Goal: Information Seeking & Learning: Understand process/instructions

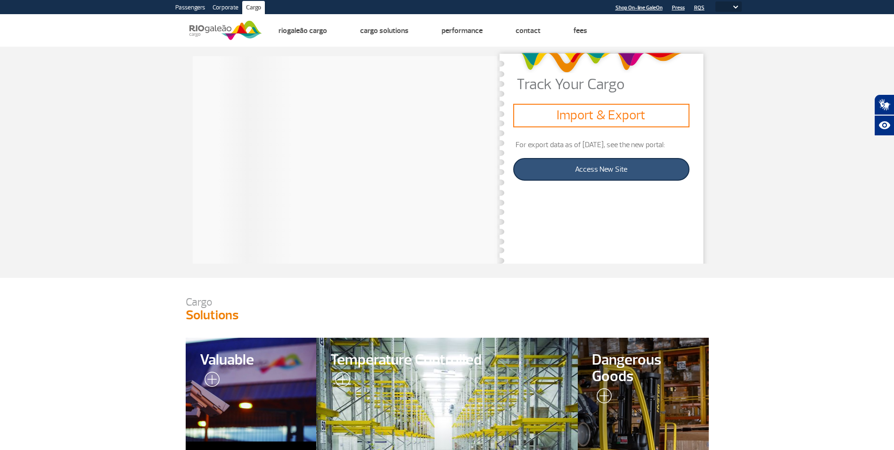
click at [586, 165] on link "Access New Site" at bounding box center [601, 169] width 176 height 23
click at [735, 6] on img at bounding box center [736, 7] width 5 height 3
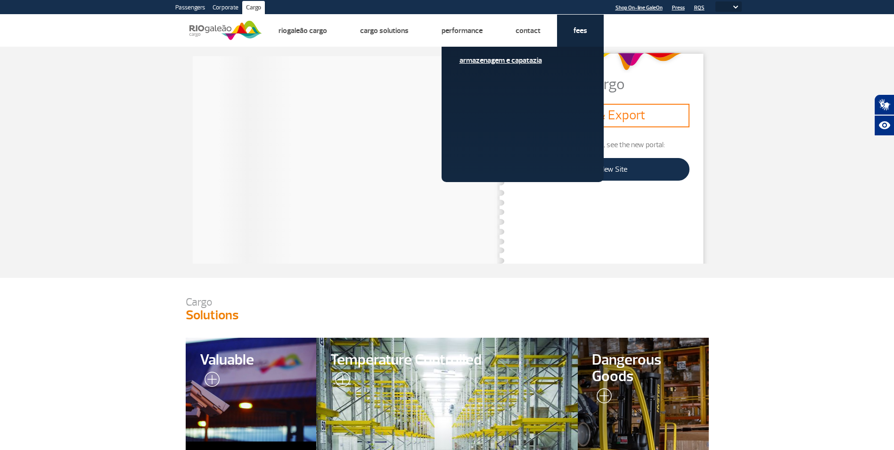
click at [514, 59] on link "Armazenagem e Capatazia" at bounding box center [523, 60] width 126 height 10
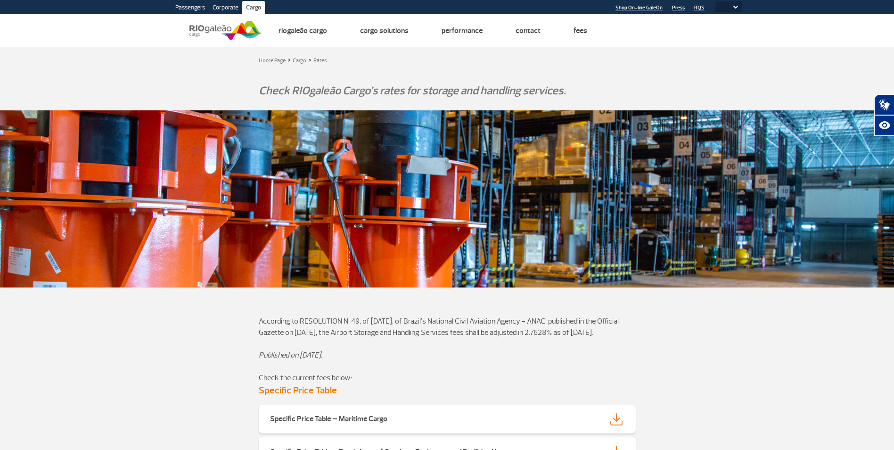
click at [644, 6] on link "Shop On-line GaleOn" at bounding box center [639, 8] width 47 height 6
click at [732, 7] on select "PT ENG ESP" at bounding box center [729, 6] width 26 height 10
select select "pt-BR"
click at [716, 1] on select "PT ENG ESP" at bounding box center [729, 6] width 26 height 10
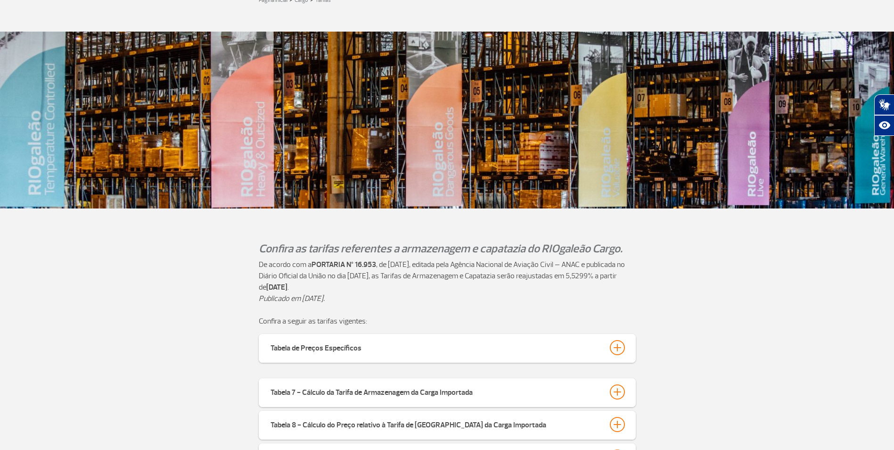
scroll to position [189, 0]
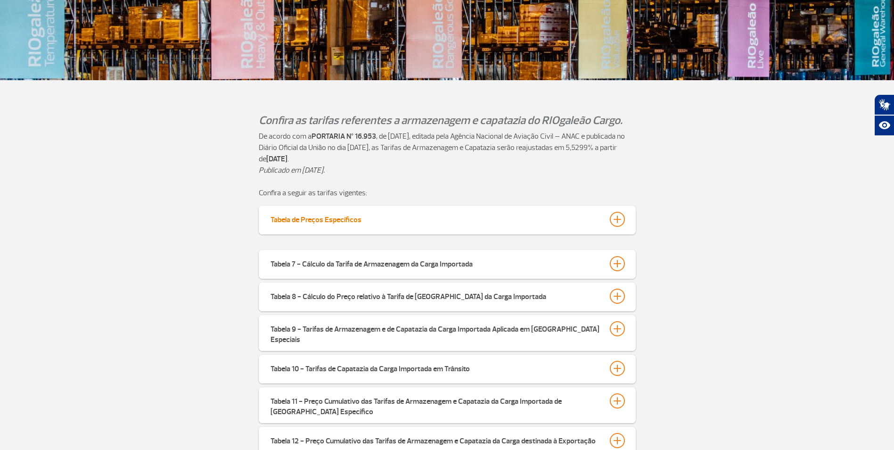
click at [616, 221] on div at bounding box center [617, 219] width 15 height 15
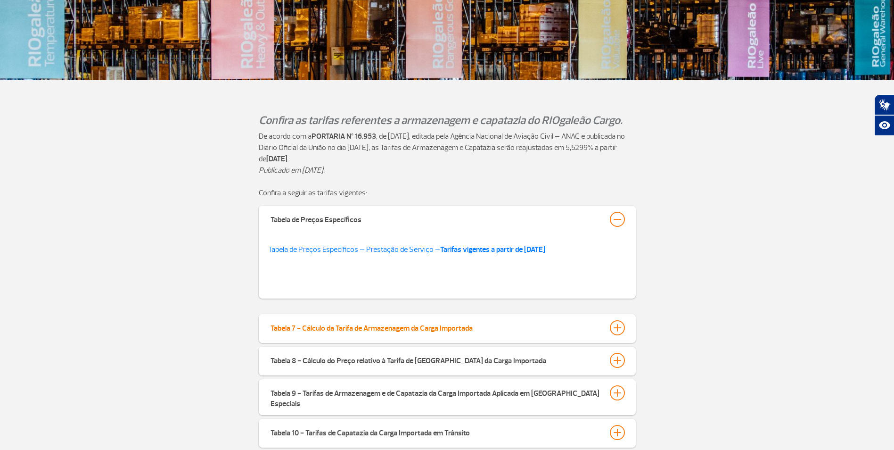
click at [619, 329] on div at bounding box center [617, 327] width 15 height 15
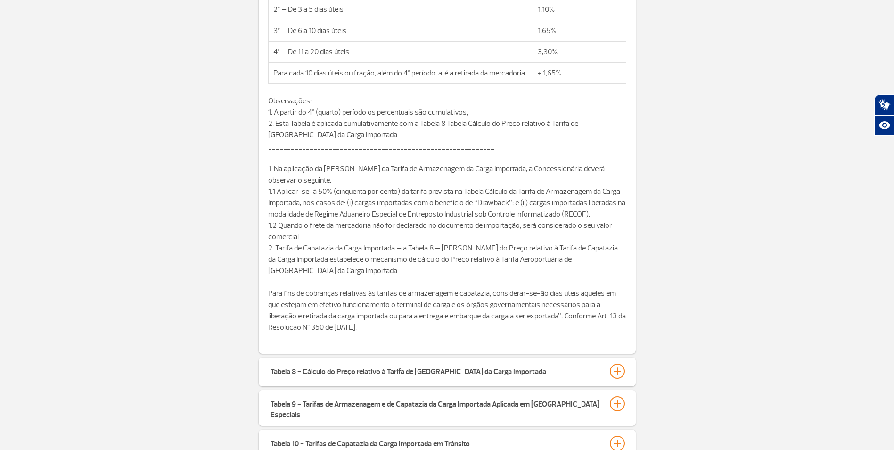
scroll to position [613, 0]
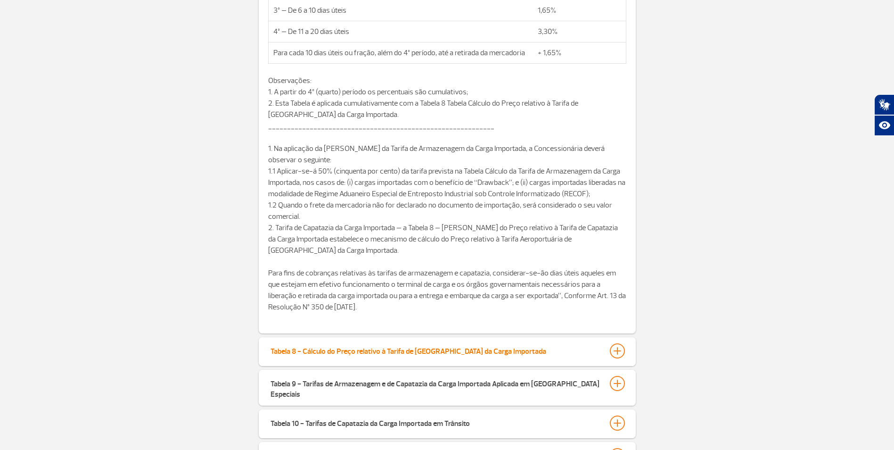
click at [619, 351] on div at bounding box center [617, 350] width 15 height 15
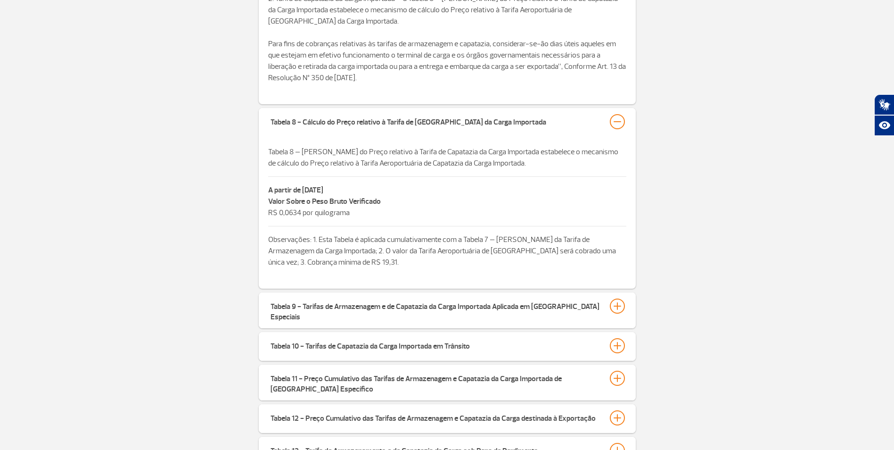
scroll to position [896, 0]
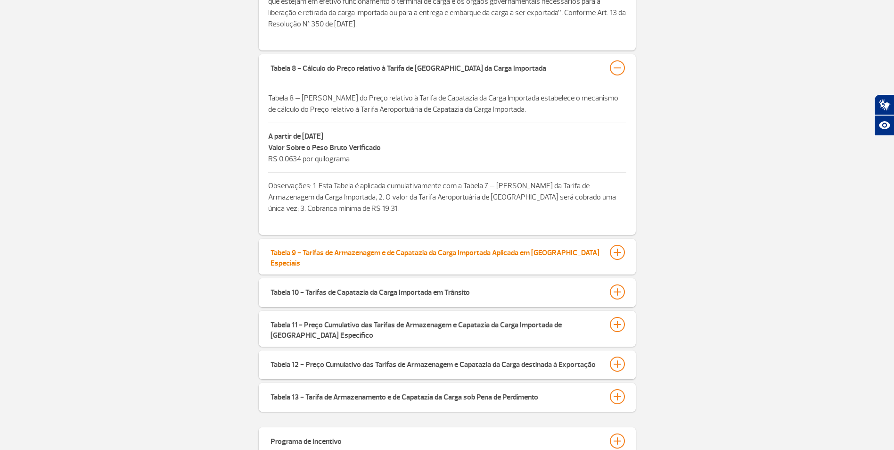
click at [614, 251] on div at bounding box center [617, 252] width 15 height 15
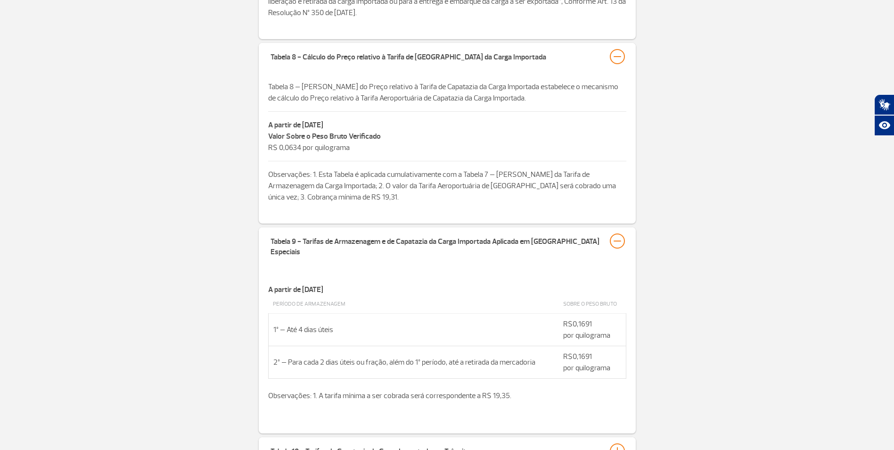
scroll to position [1037, 0]
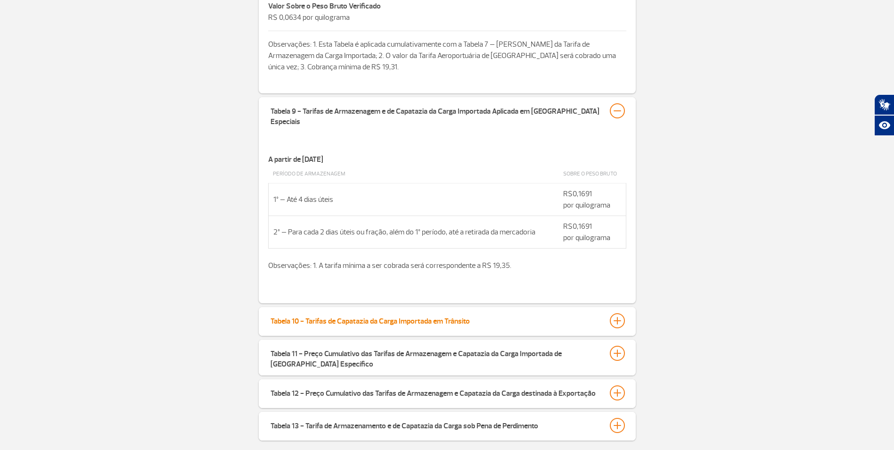
click at [616, 313] on div at bounding box center [617, 320] width 15 height 15
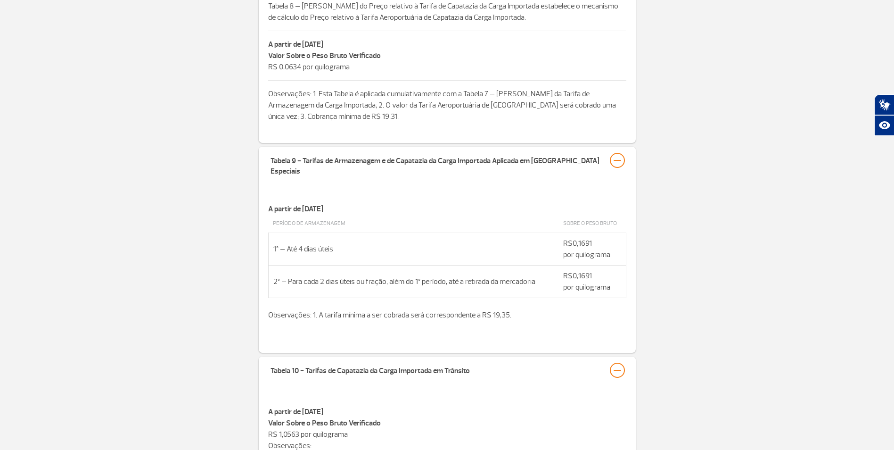
scroll to position [990, 0]
